Goal: Information Seeking & Learning: Learn about a topic

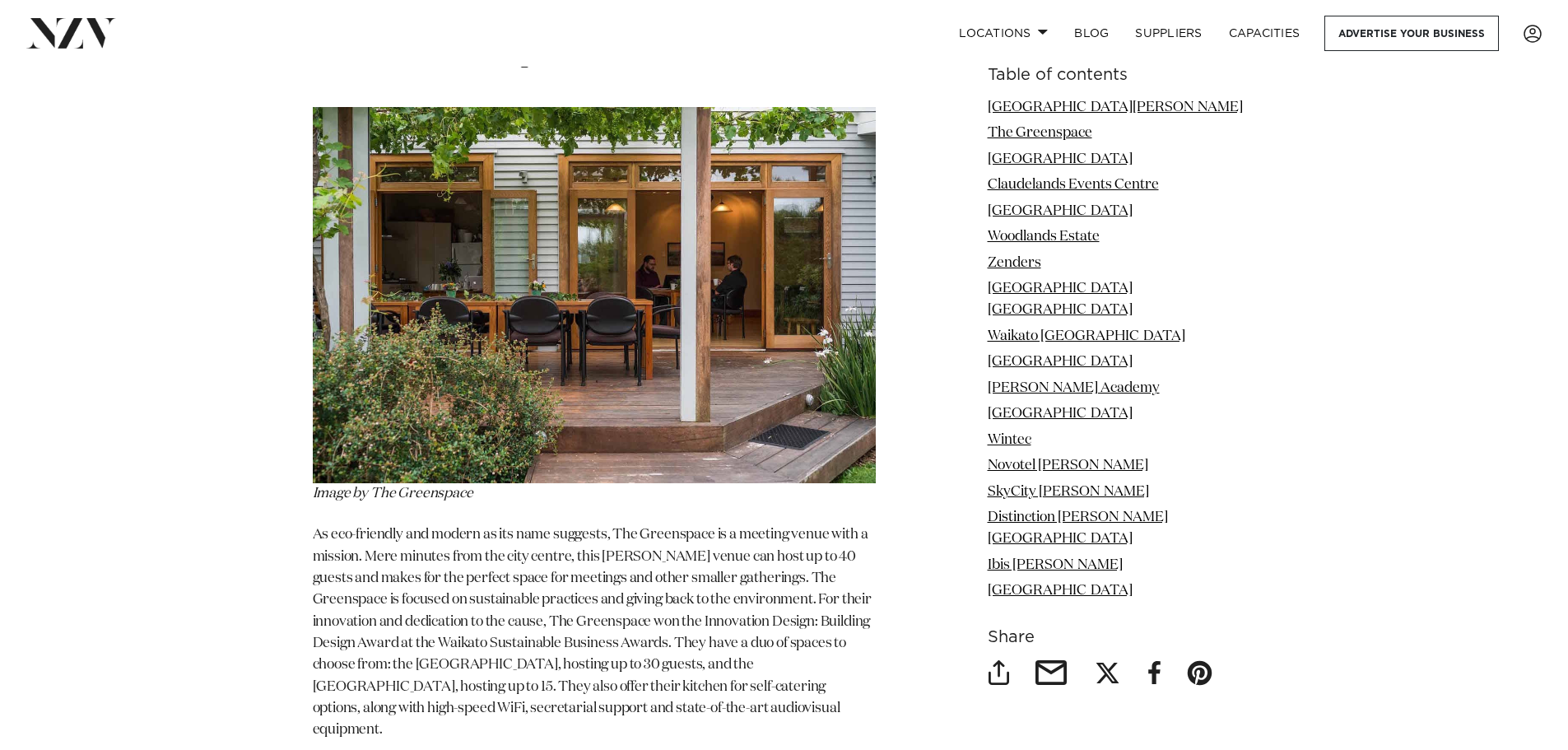
scroll to position [2964, 0]
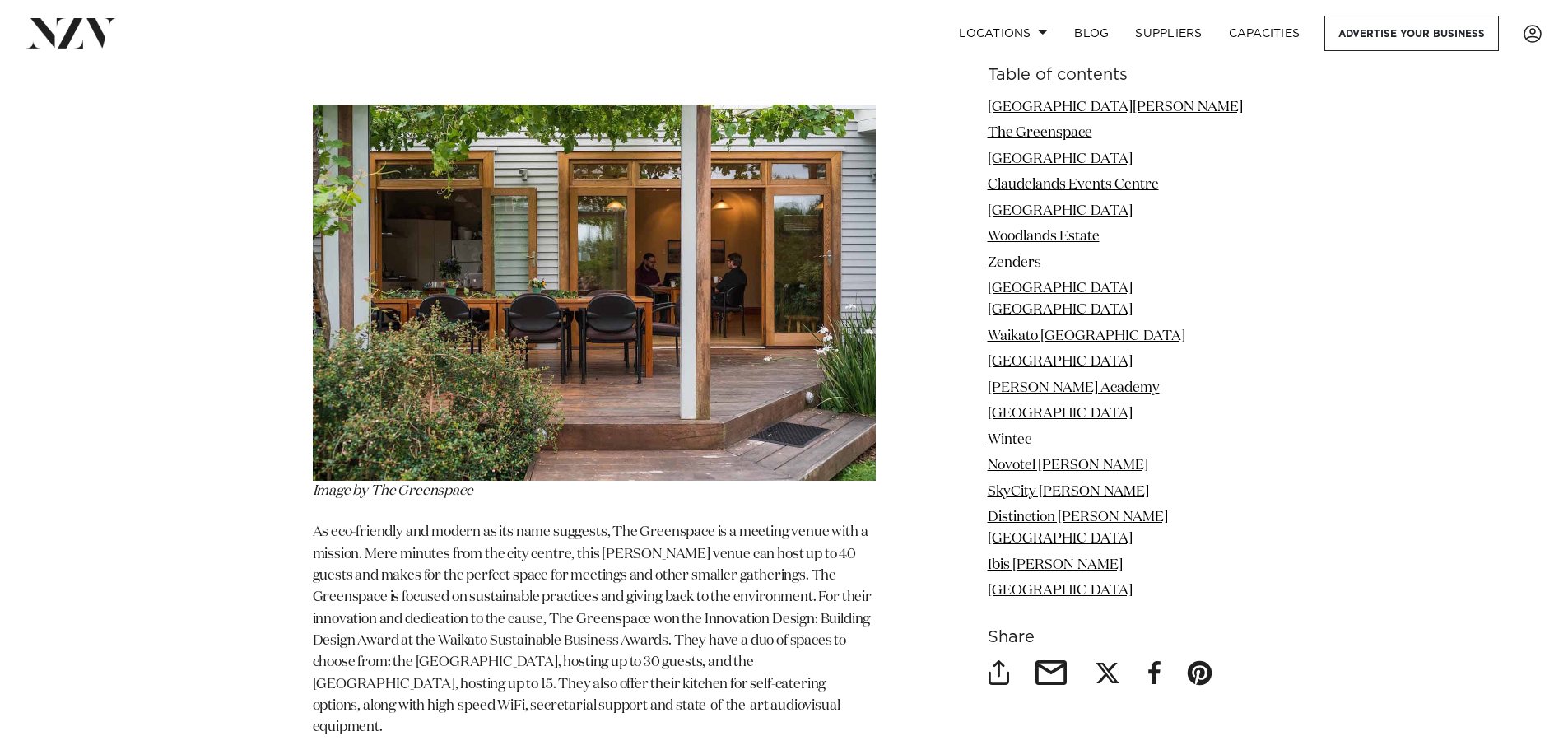
click at [410, 316] on img at bounding box center [595, 292] width 563 height 376
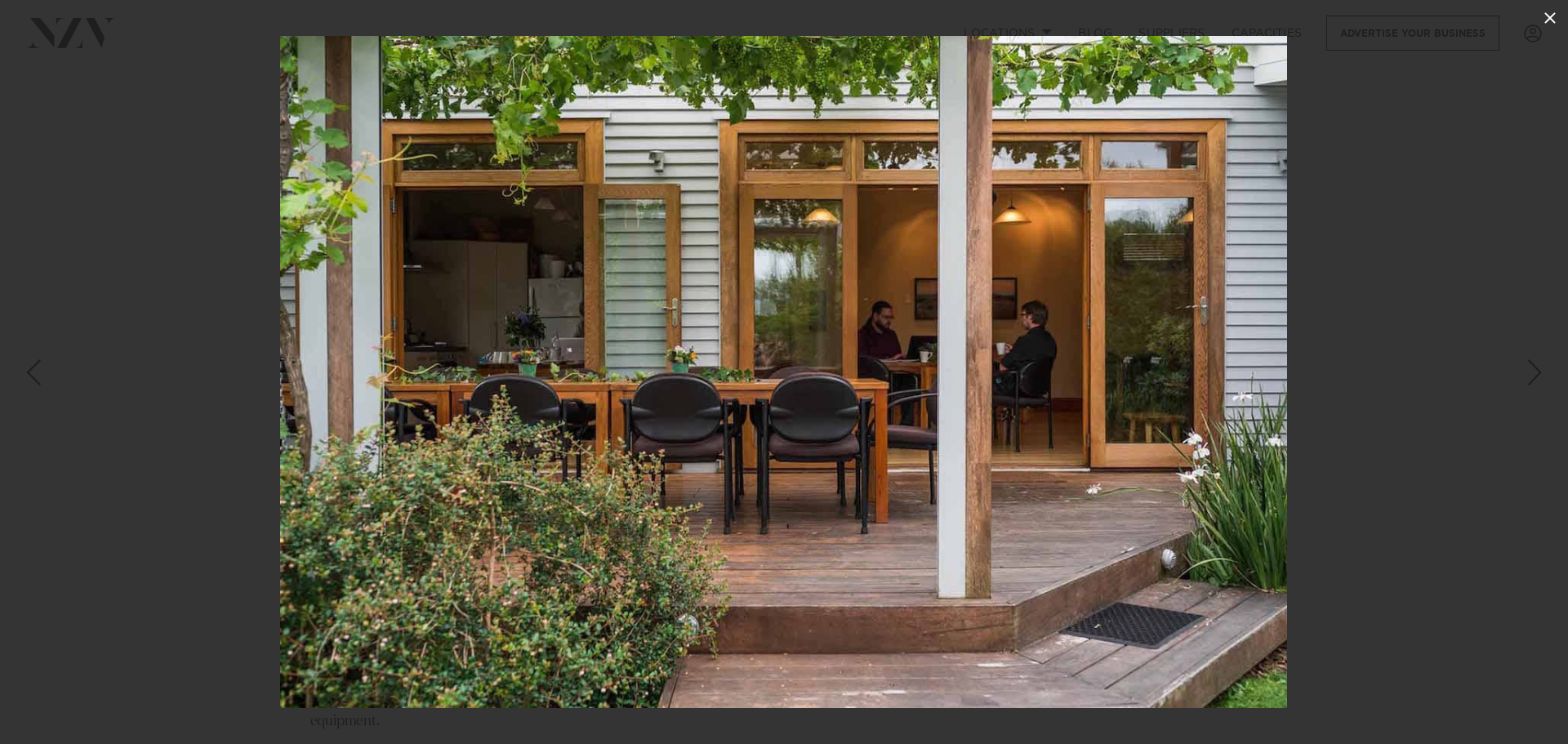
click at [1554, 22] on icon at bounding box center [1550, 18] width 20 height 20
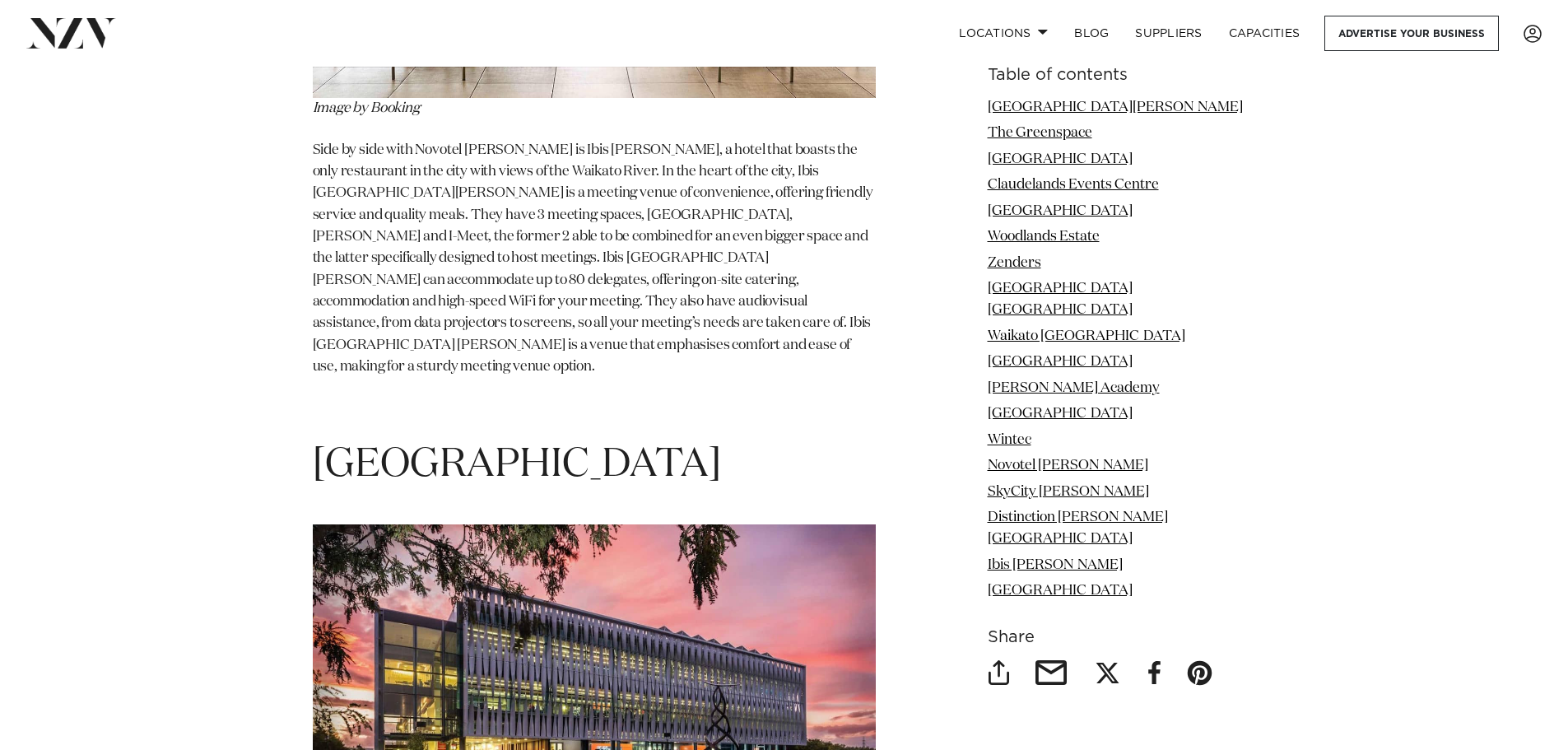
scroll to position [15397, 0]
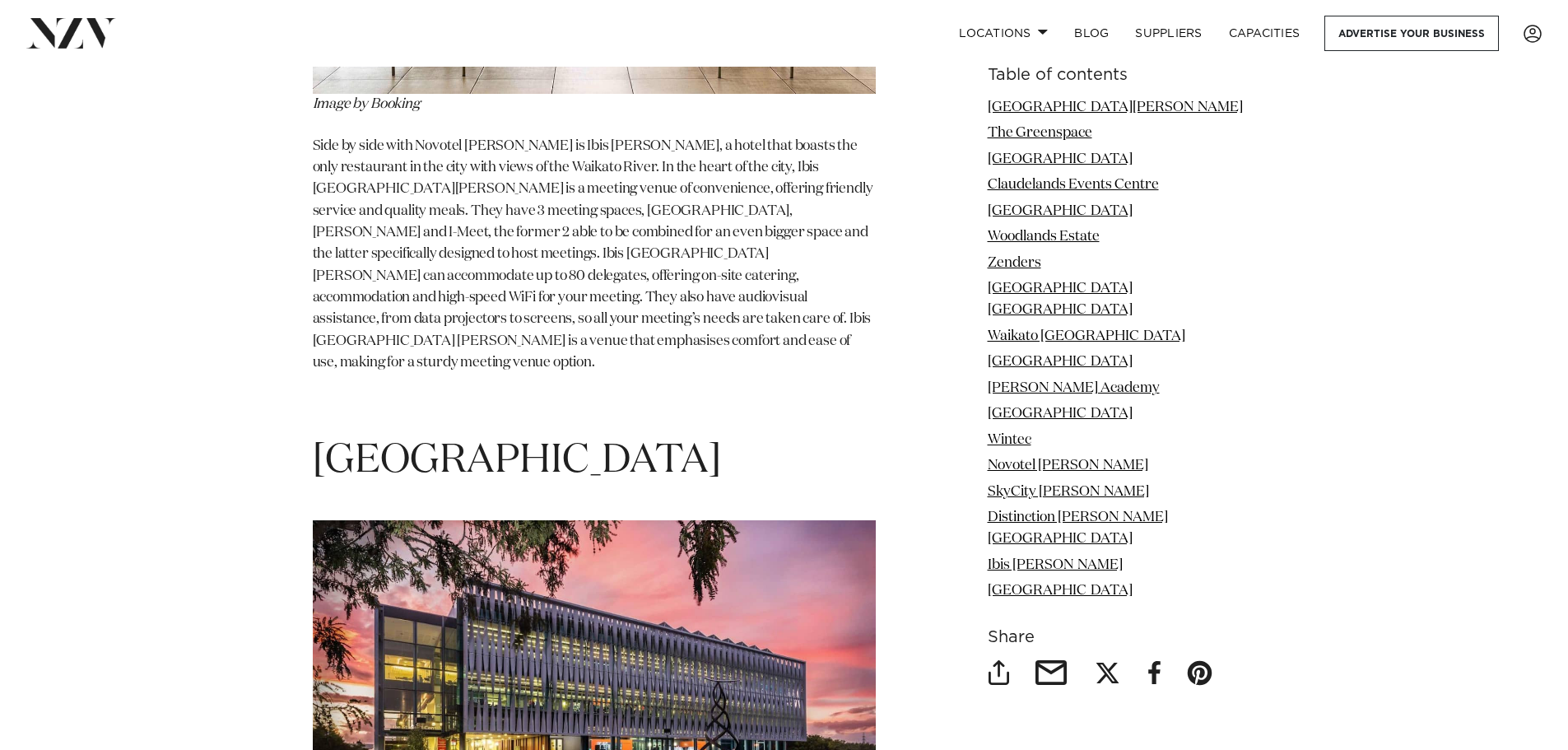
drag, startPoint x: 1040, startPoint y: 340, endPoint x: 1355, endPoint y: 453, distance: 334.7
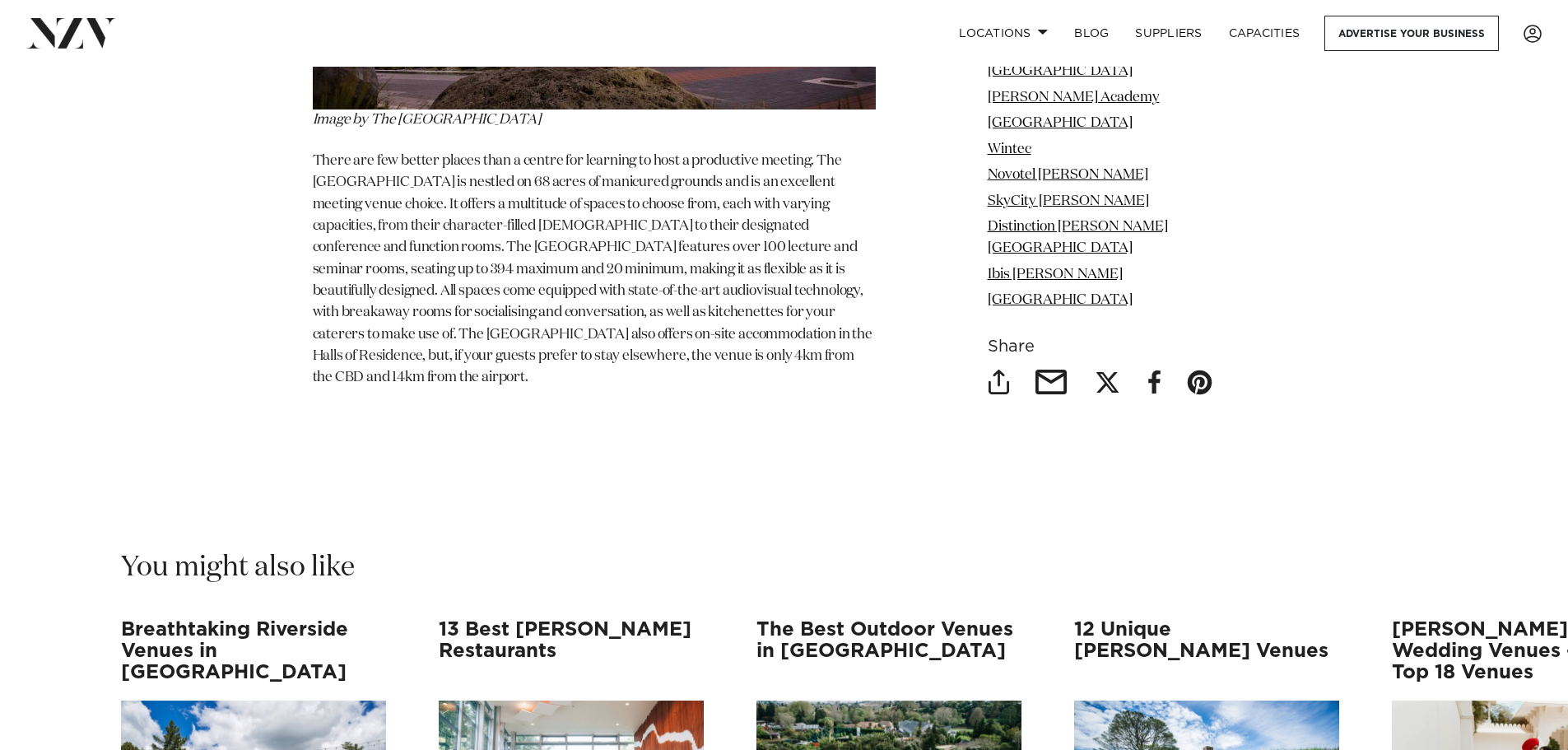
scroll to position [16138, 0]
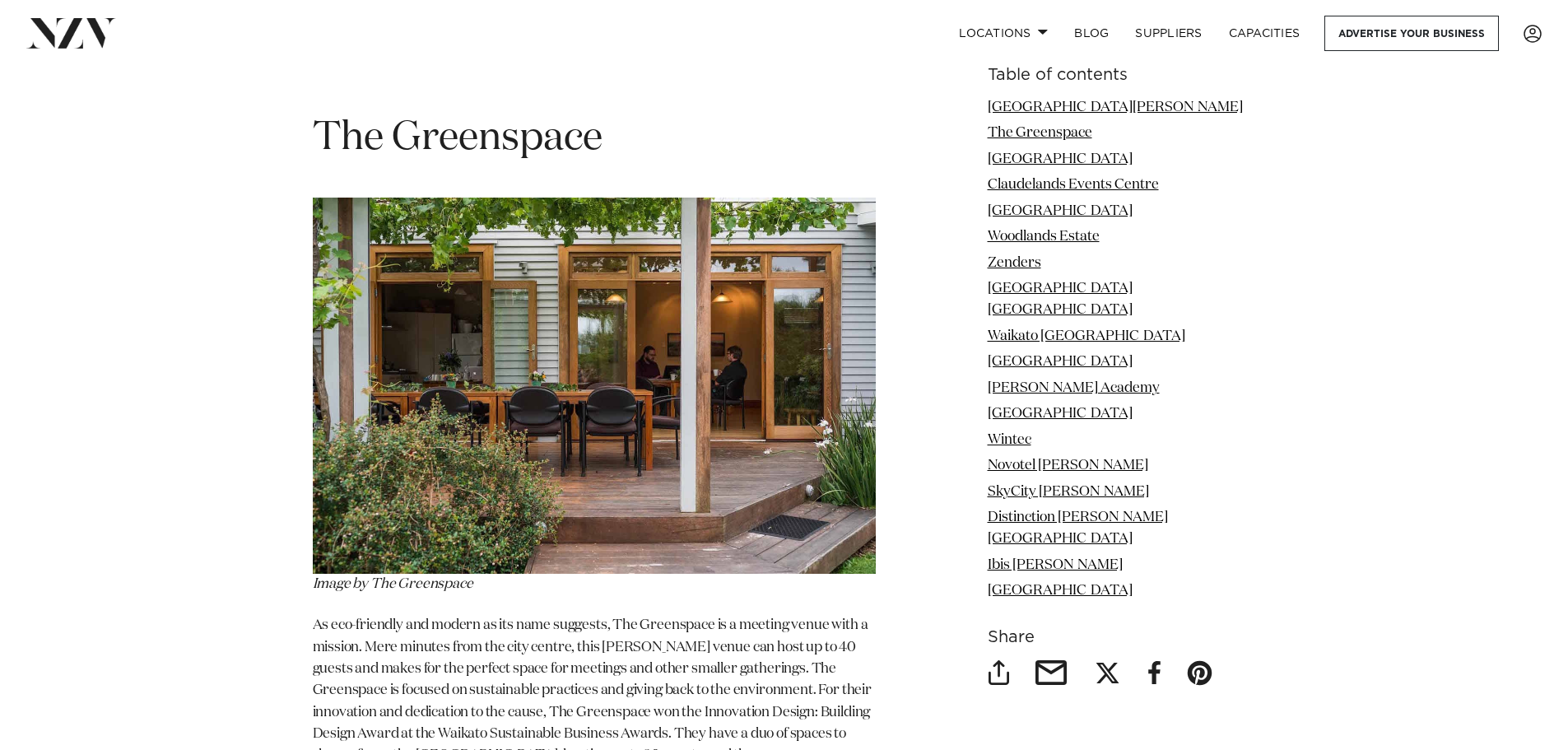
scroll to position [2882, 0]
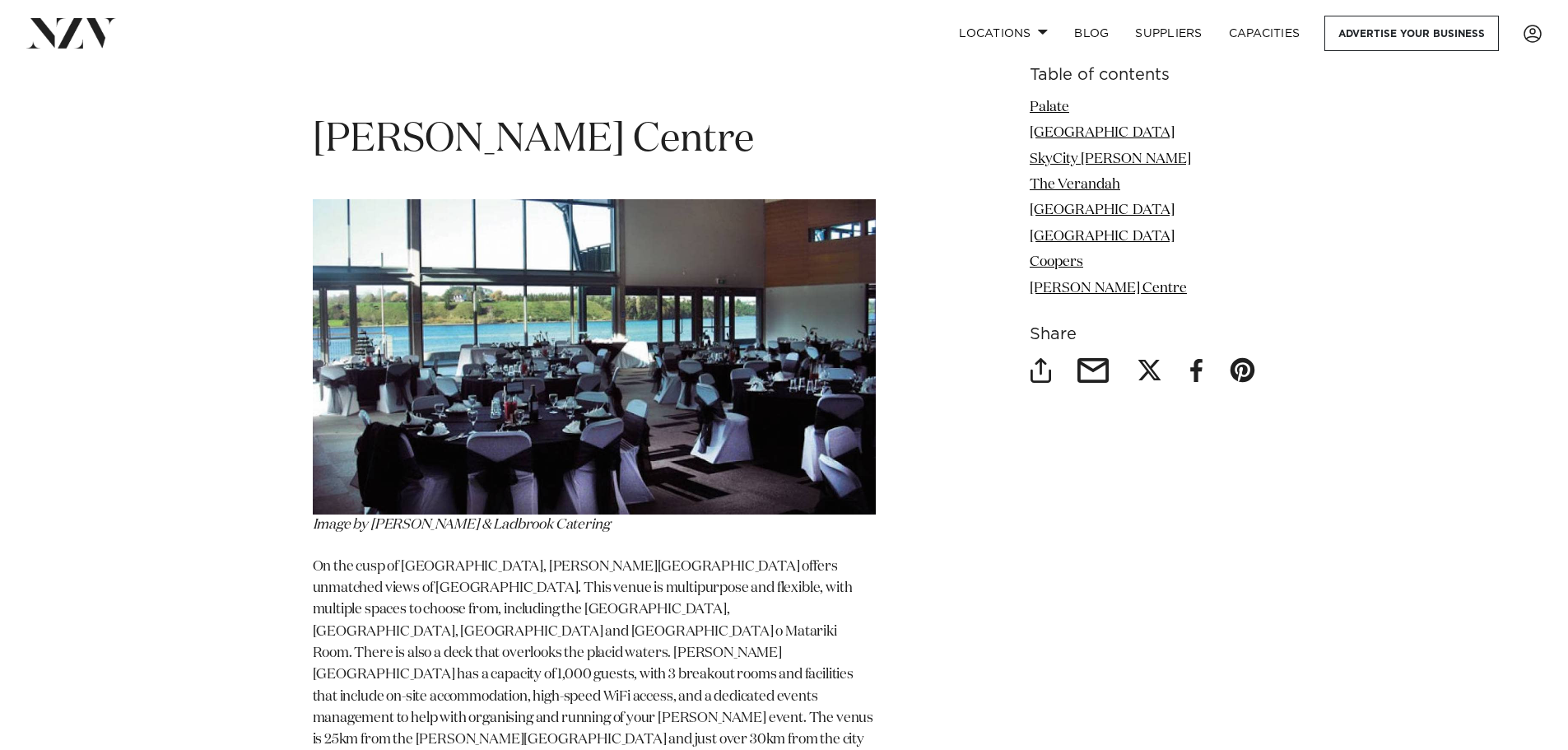
scroll to position [6340, 0]
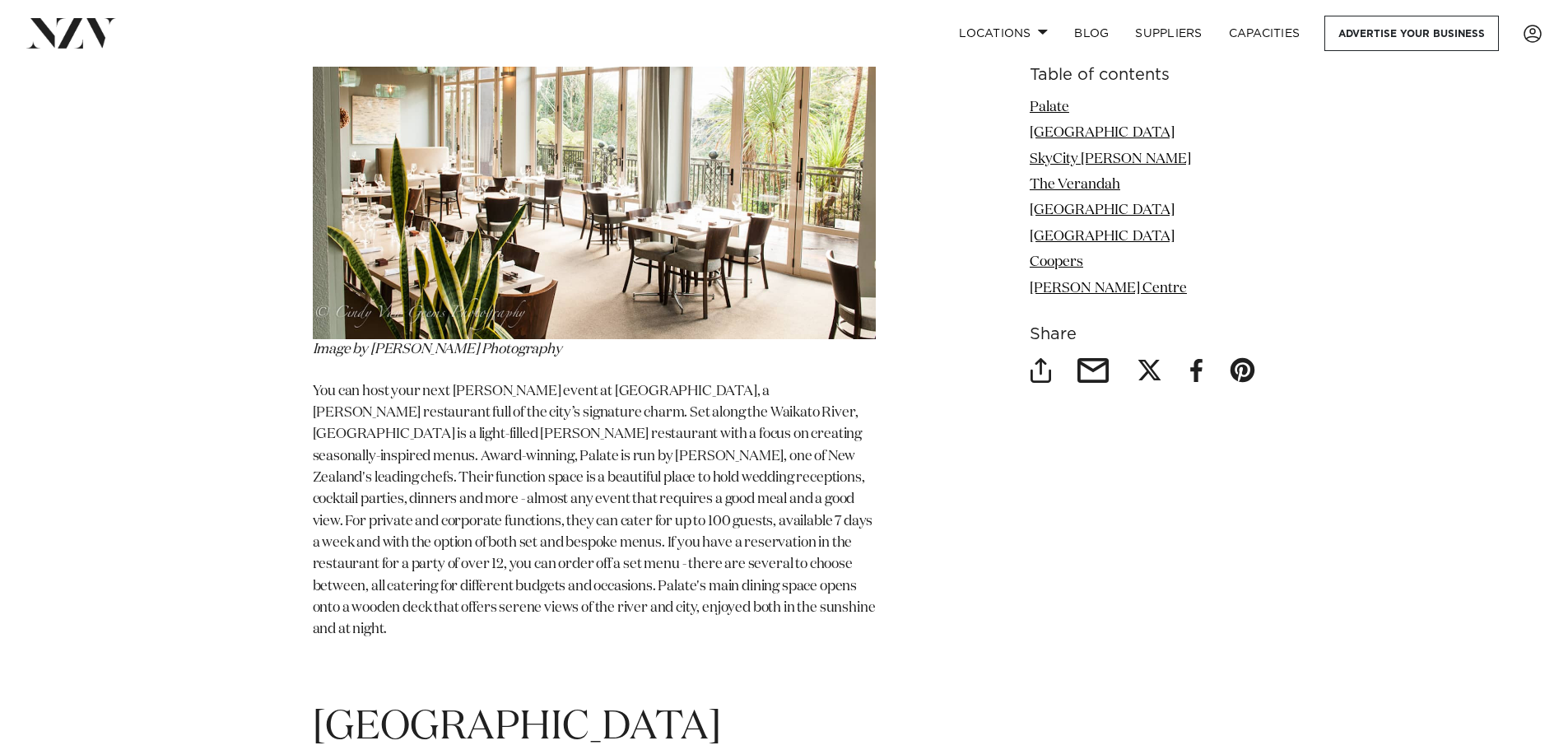
scroll to position [1317, 0]
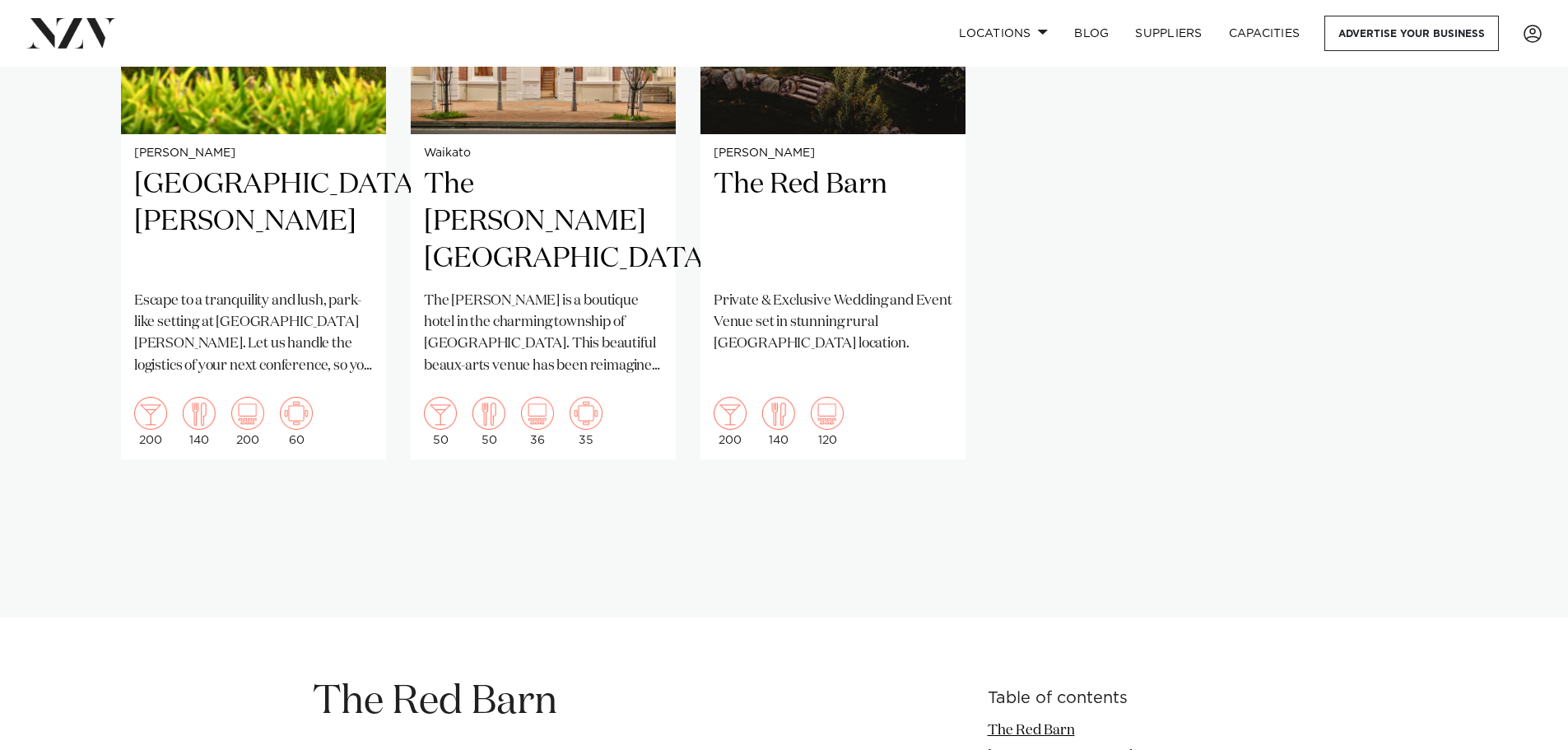
scroll to position [1317, 0]
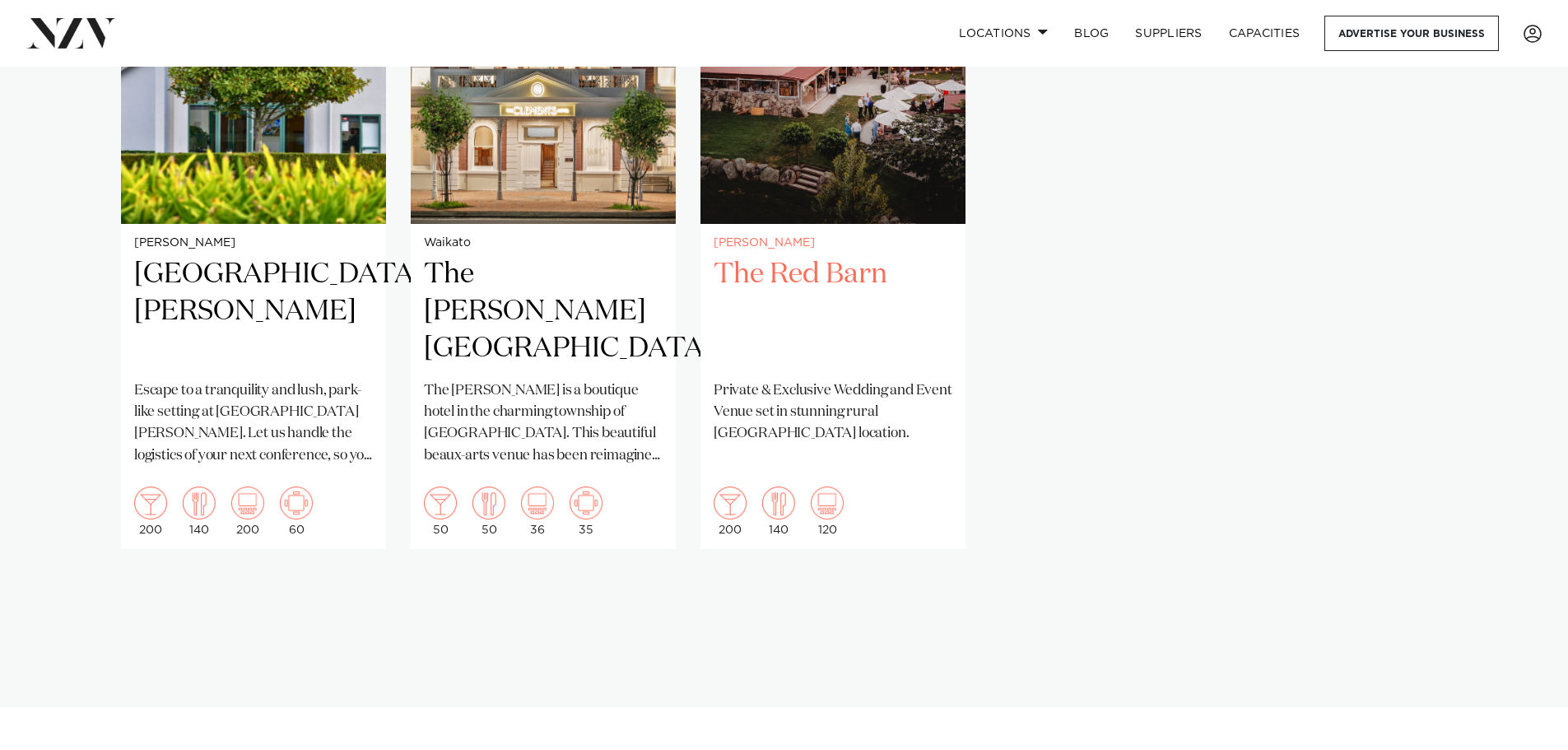
click at [813, 258] on h2 "The Red Barn" at bounding box center [833, 311] width 239 height 111
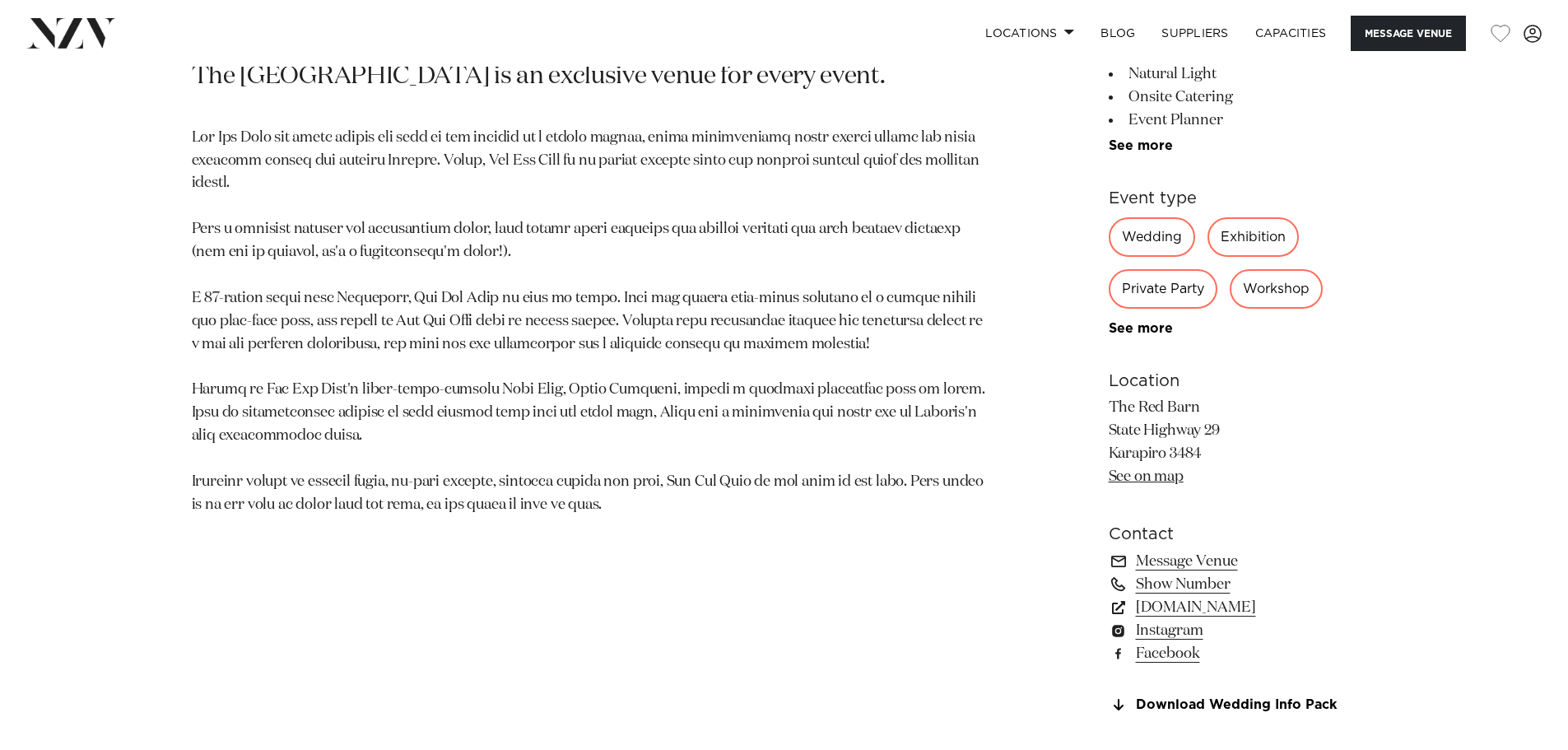
scroll to position [988, 0]
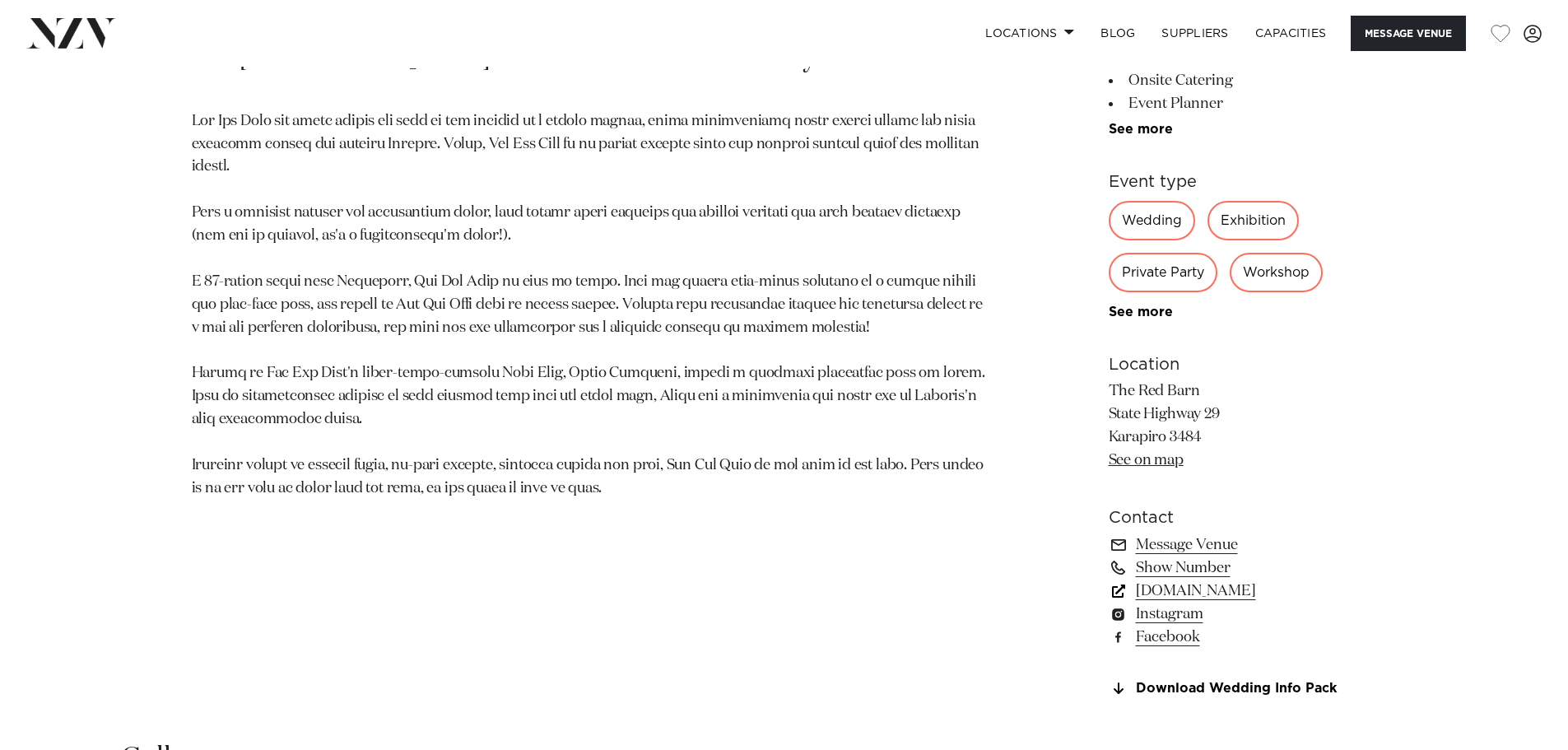
click at [1200, 597] on link "[DOMAIN_NAME]" at bounding box center [1243, 590] width 269 height 23
